Goal: Task Accomplishment & Management: Manage account settings

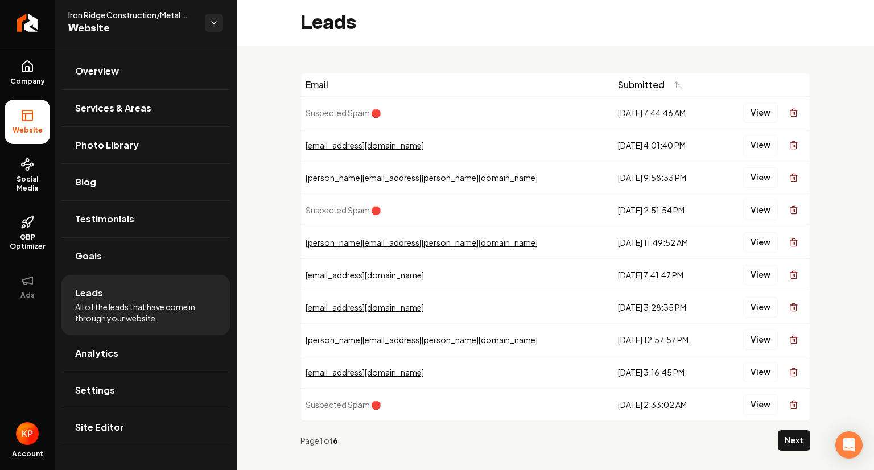
click at [745, 142] on button "View" at bounding box center [760, 145] width 35 height 20
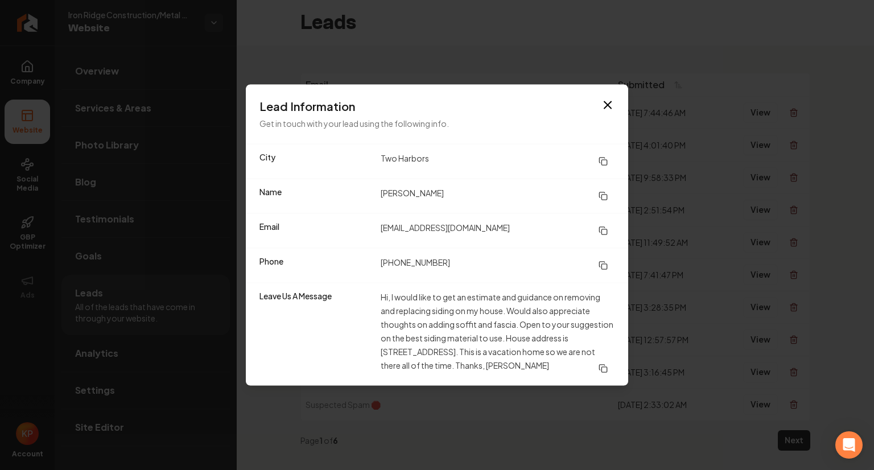
click at [608, 105] on icon "button" at bounding box center [607, 105] width 7 height 7
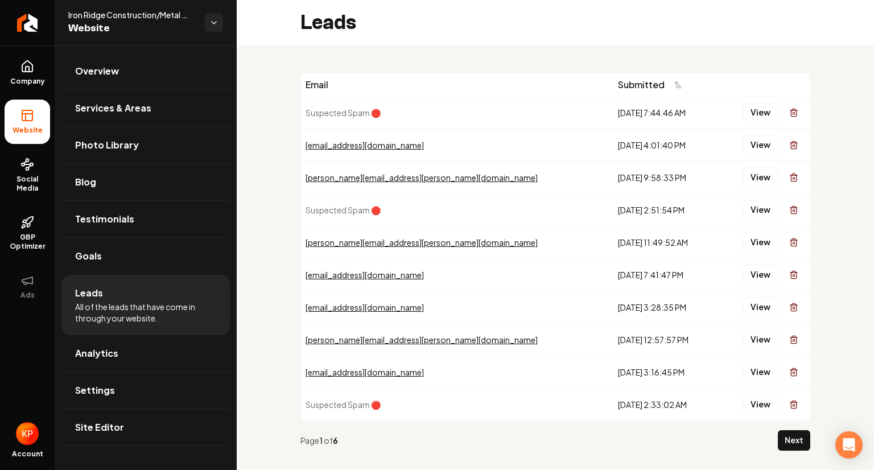
click at [746, 111] on button "View" at bounding box center [760, 112] width 35 height 20
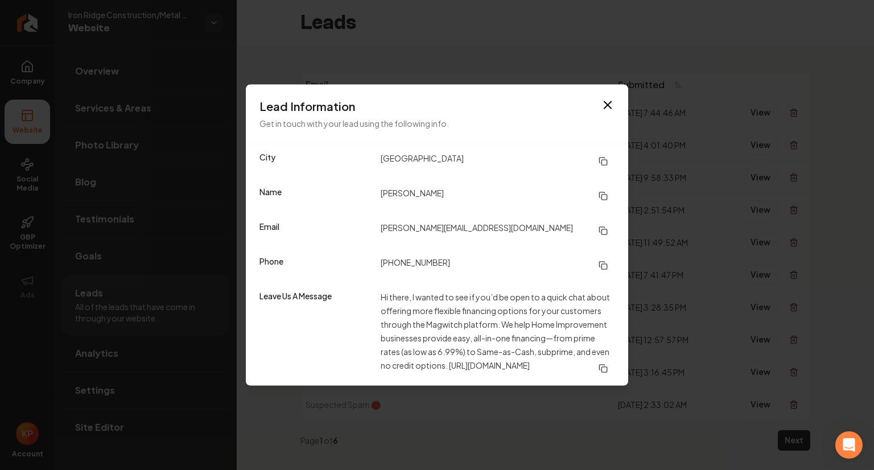
click at [603, 104] on icon "button" at bounding box center [608, 105] width 14 height 14
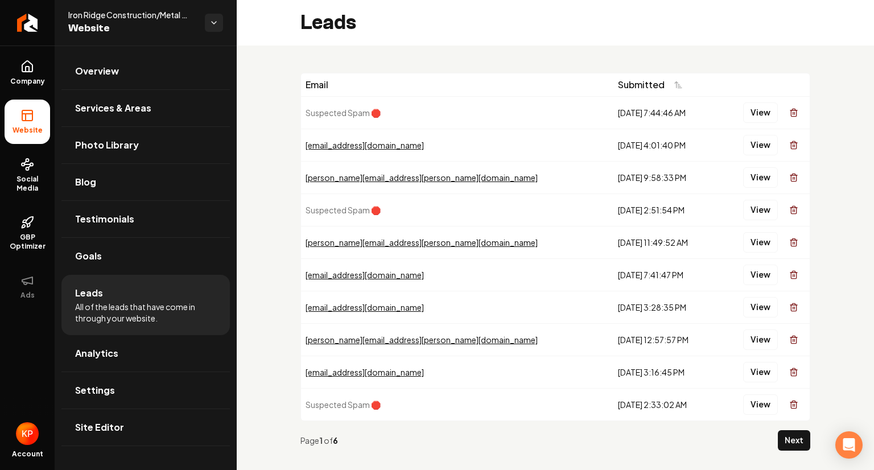
click at [753, 341] on button "View" at bounding box center [760, 339] width 35 height 20
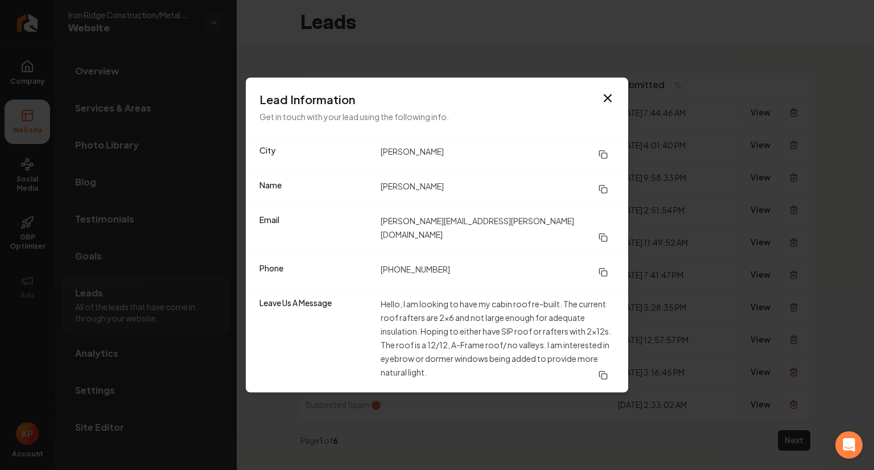
click at [606, 101] on icon "button" at bounding box center [608, 99] width 14 height 14
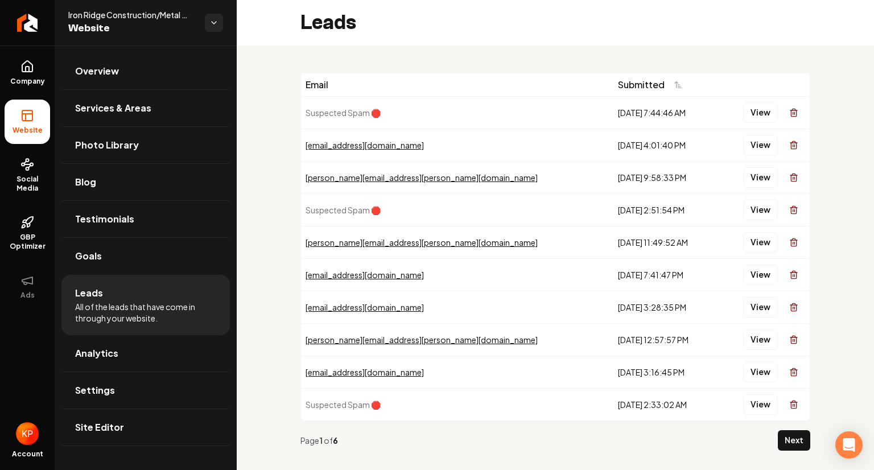
click at [749, 370] on button "View" at bounding box center [760, 372] width 35 height 20
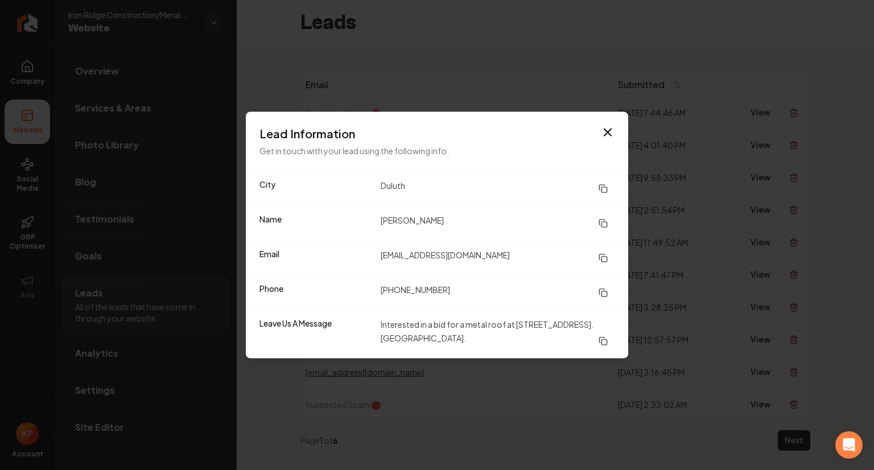
click at [607, 129] on icon "button" at bounding box center [608, 133] width 14 height 14
